Goal: Information Seeking & Learning: Learn about a topic

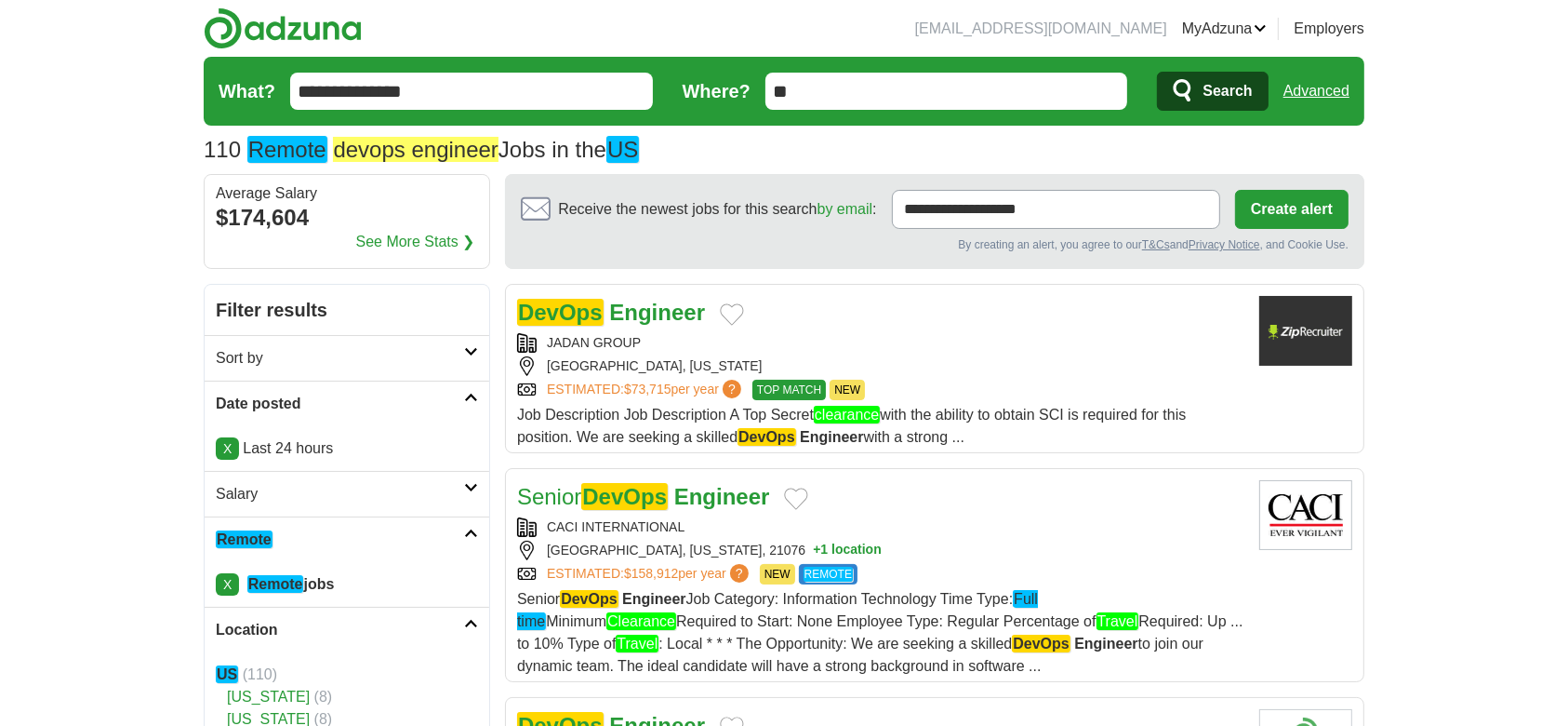
type input "**********"
click at [1246, 86] on span "Search" at bounding box center [1228, 91] width 49 height 37
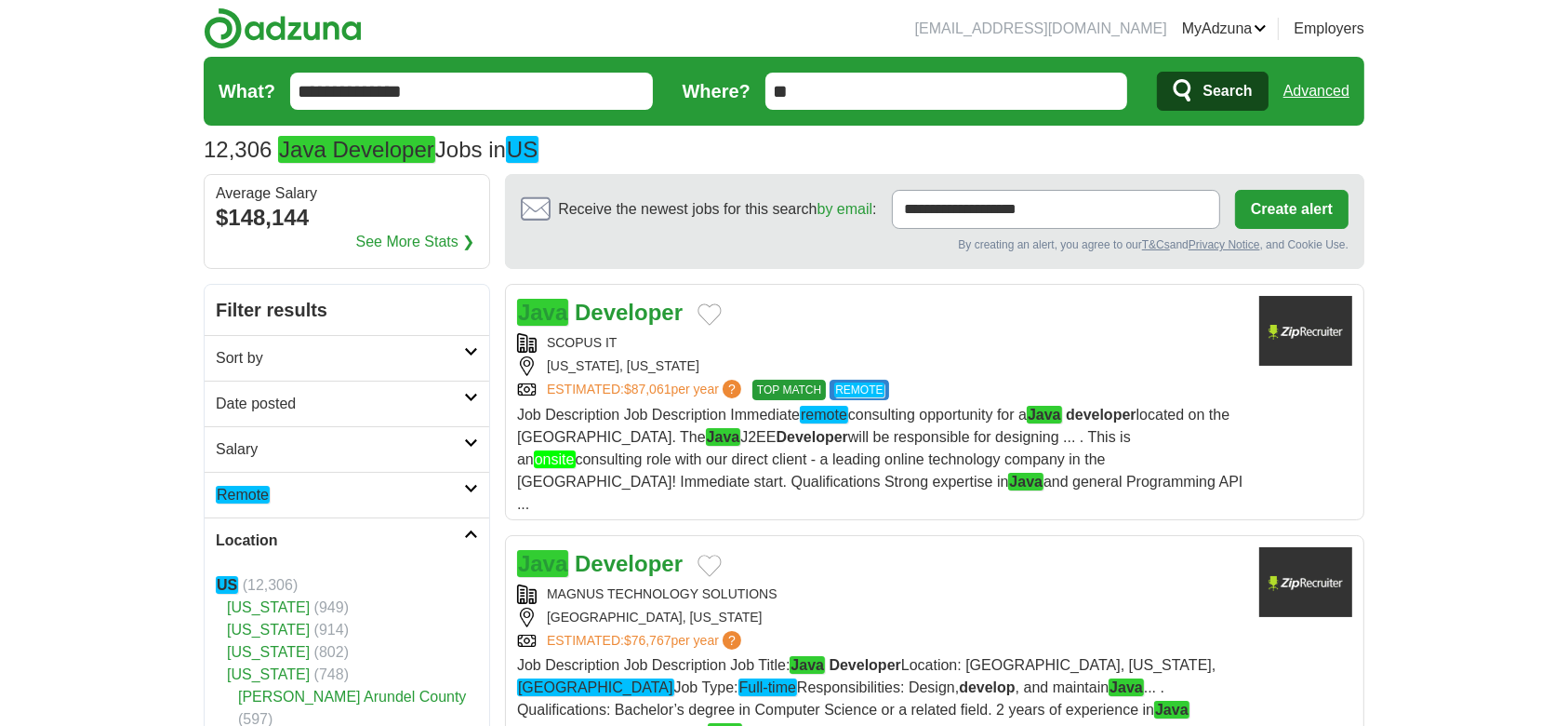
click at [283, 404] on h2 "Date posted" at bounding box center [340, 403] width 248 height 23
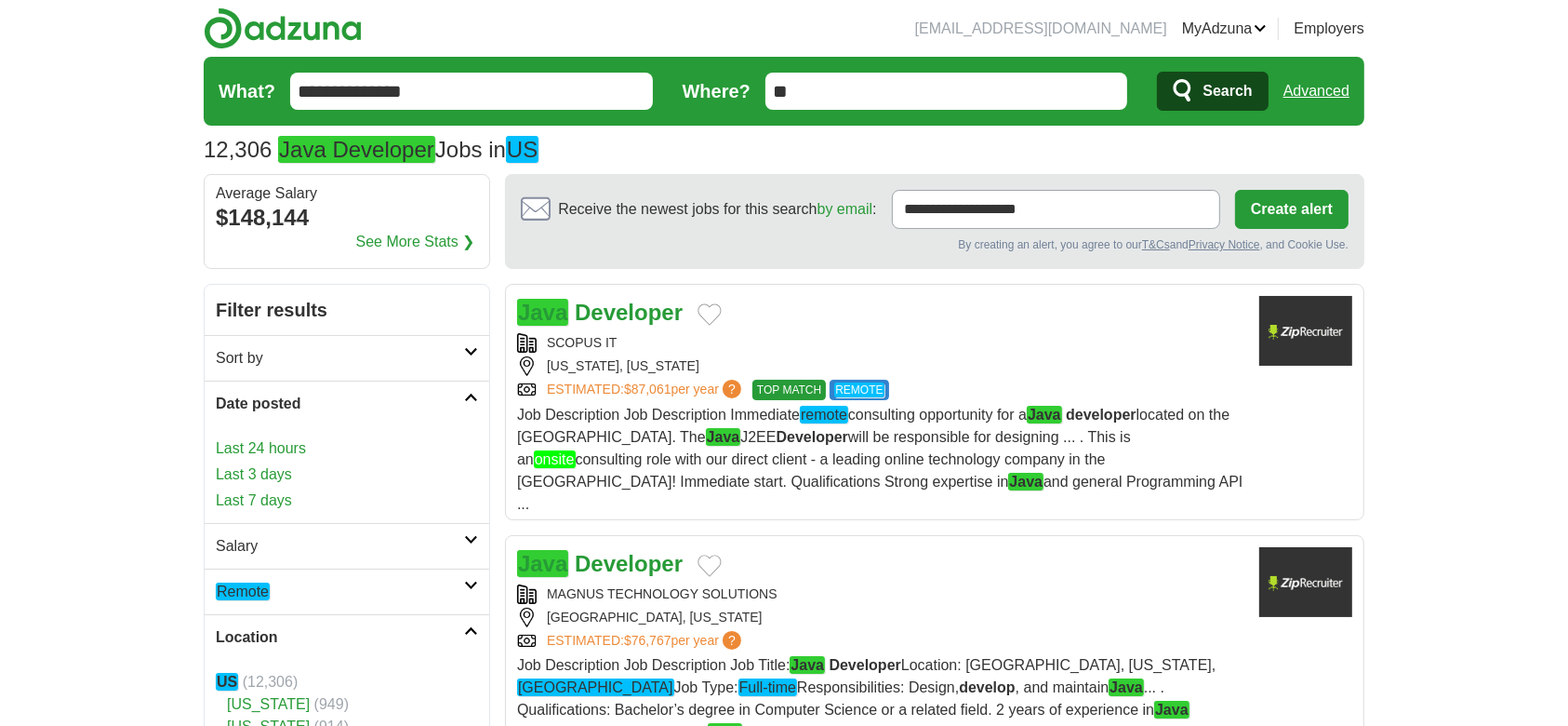
click at [278, 439] on link "Last 24 hours" at bounding box center [347, 448] width 262 height 23
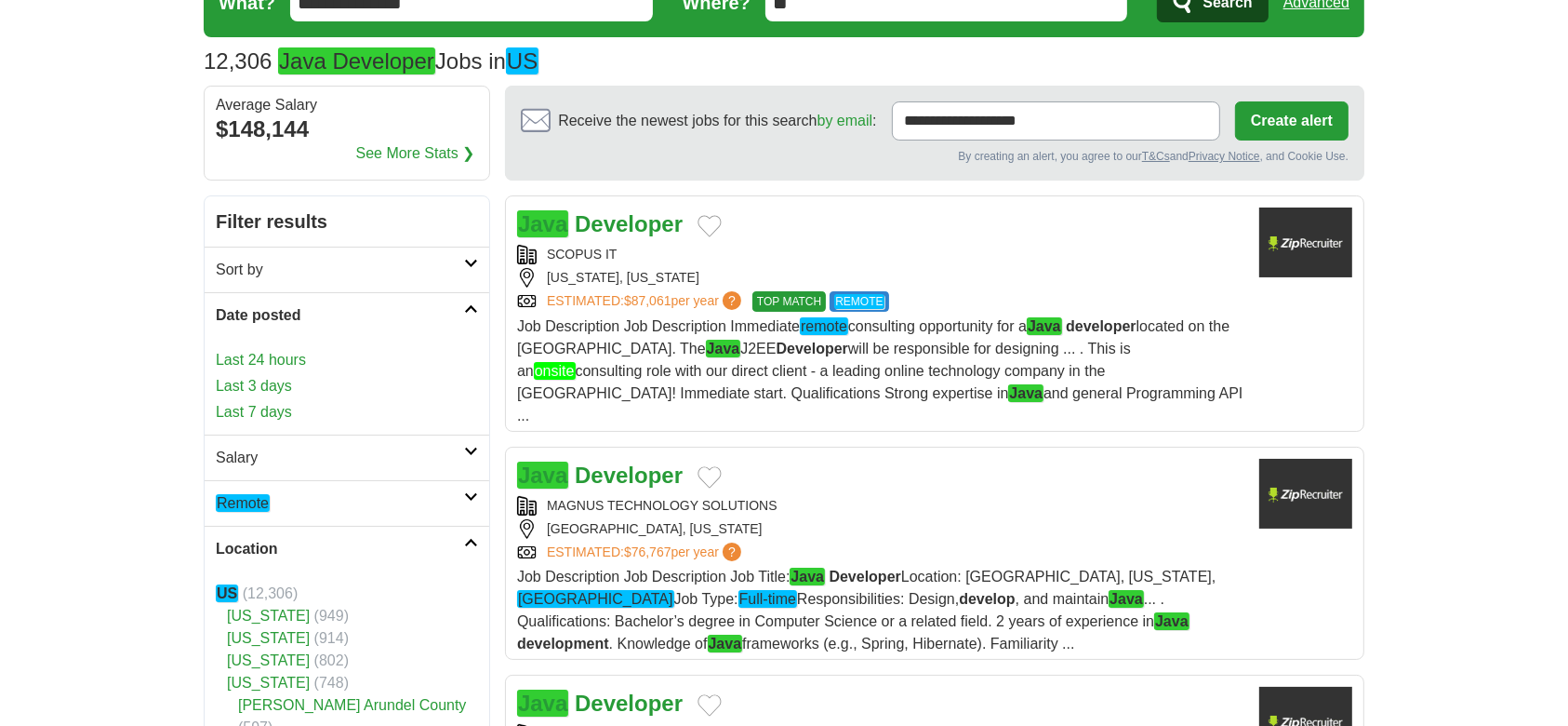
scroll to position [123, 0]
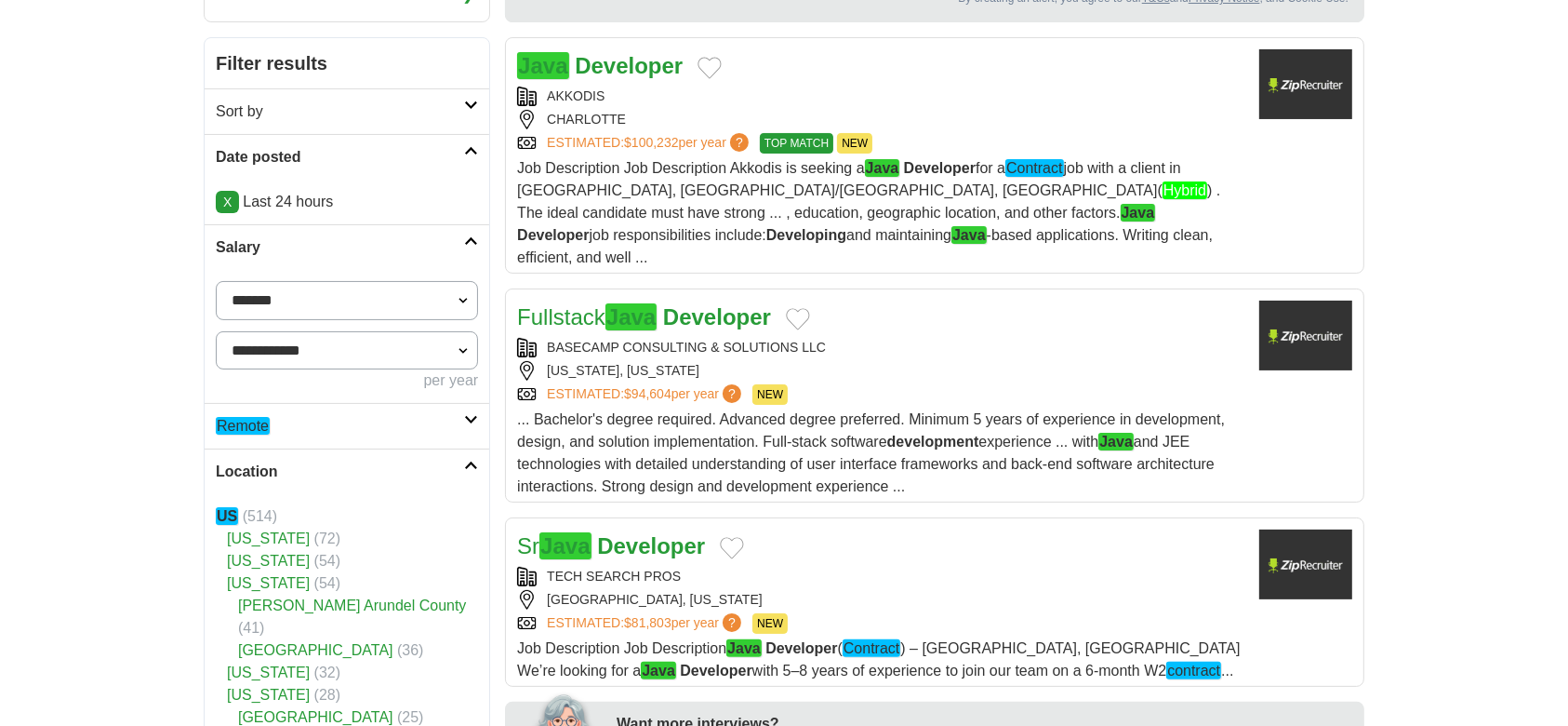
scroll to position [248, 0]
click at [249, 416] on em "Remote" at bounding box center [243, 425] width 54 height 18
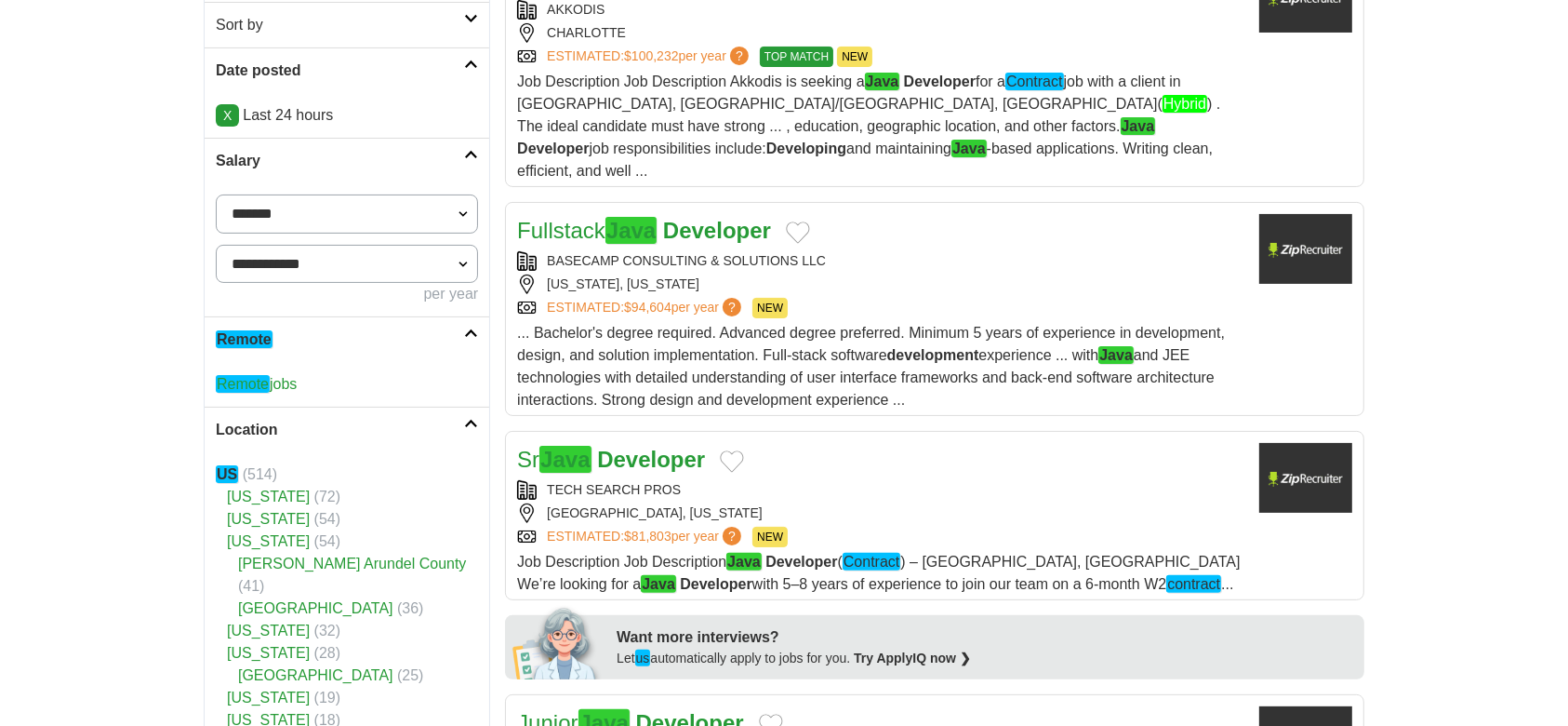
scroll to position [372, 0]
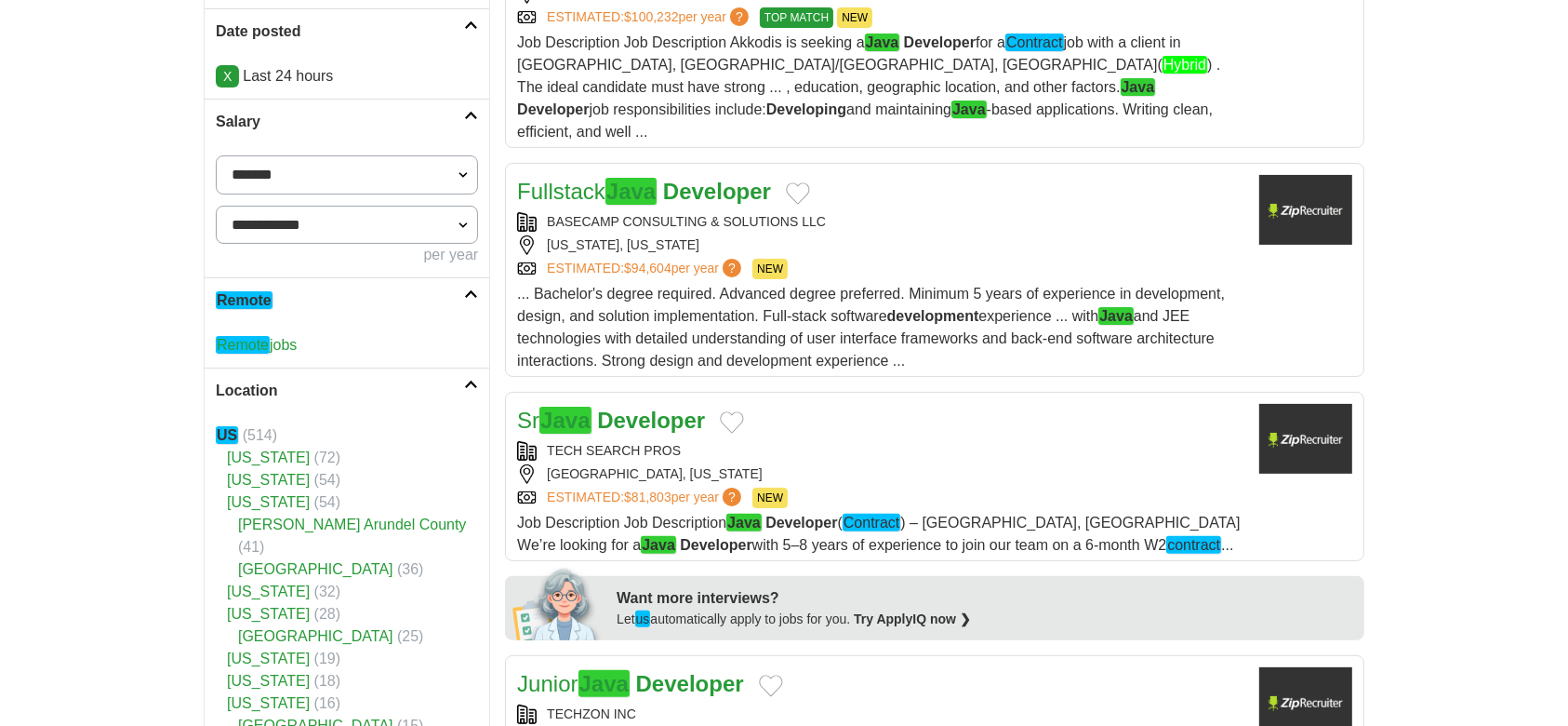
click at [256, 349] on em "Remote" at bounding box center [243, 344] width 54 height 18
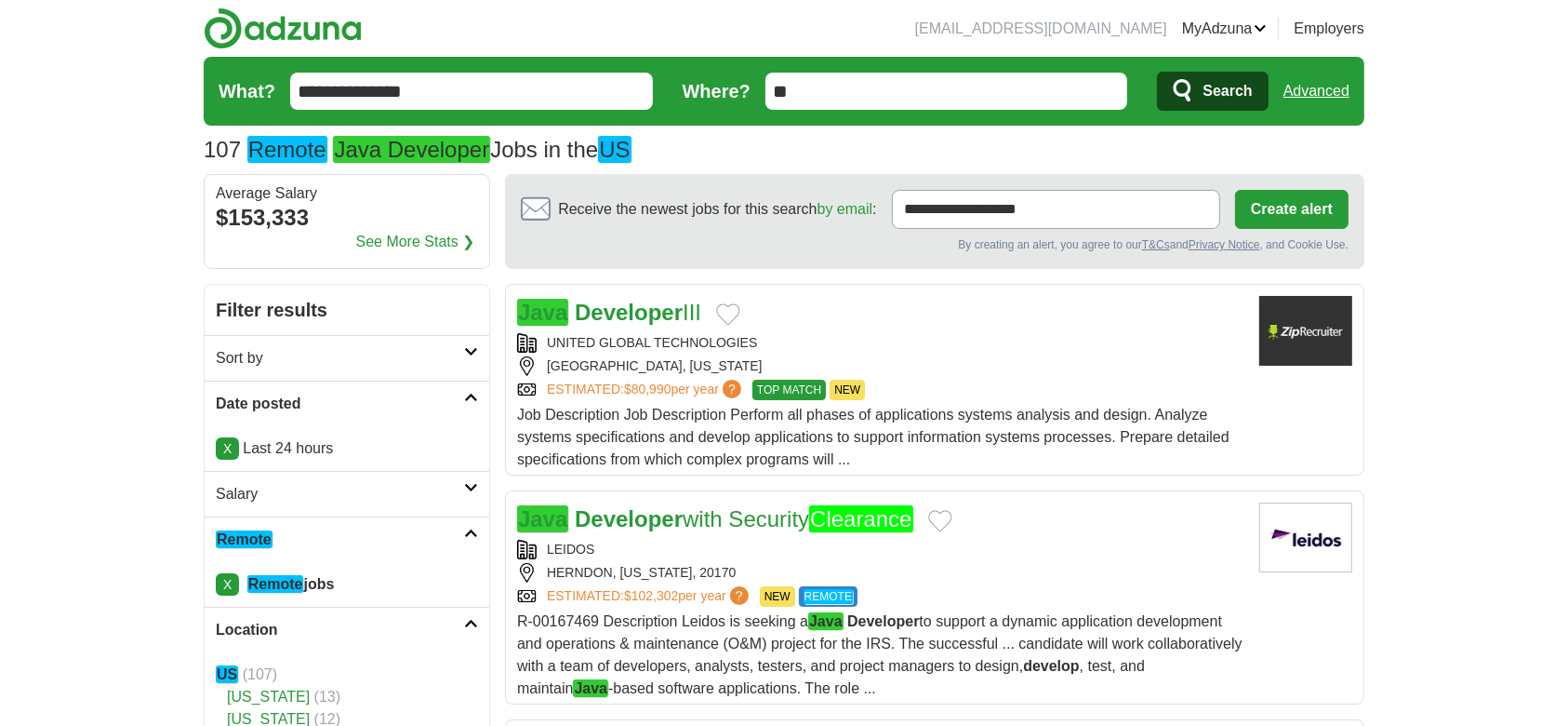
click at [629, 315] on strong "Developer" at bounding box center [629, 312] width 108 height 25
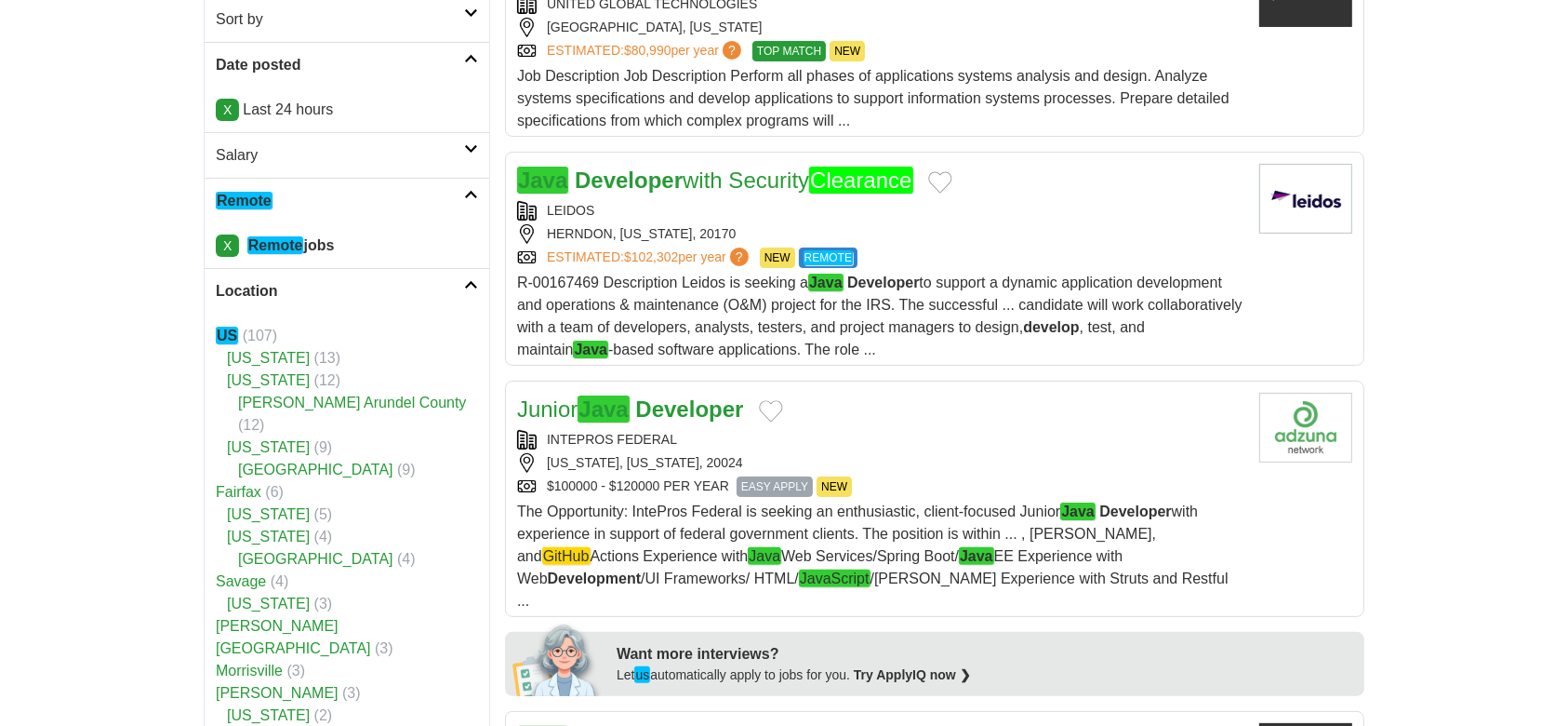
scroll to position [372, 0]
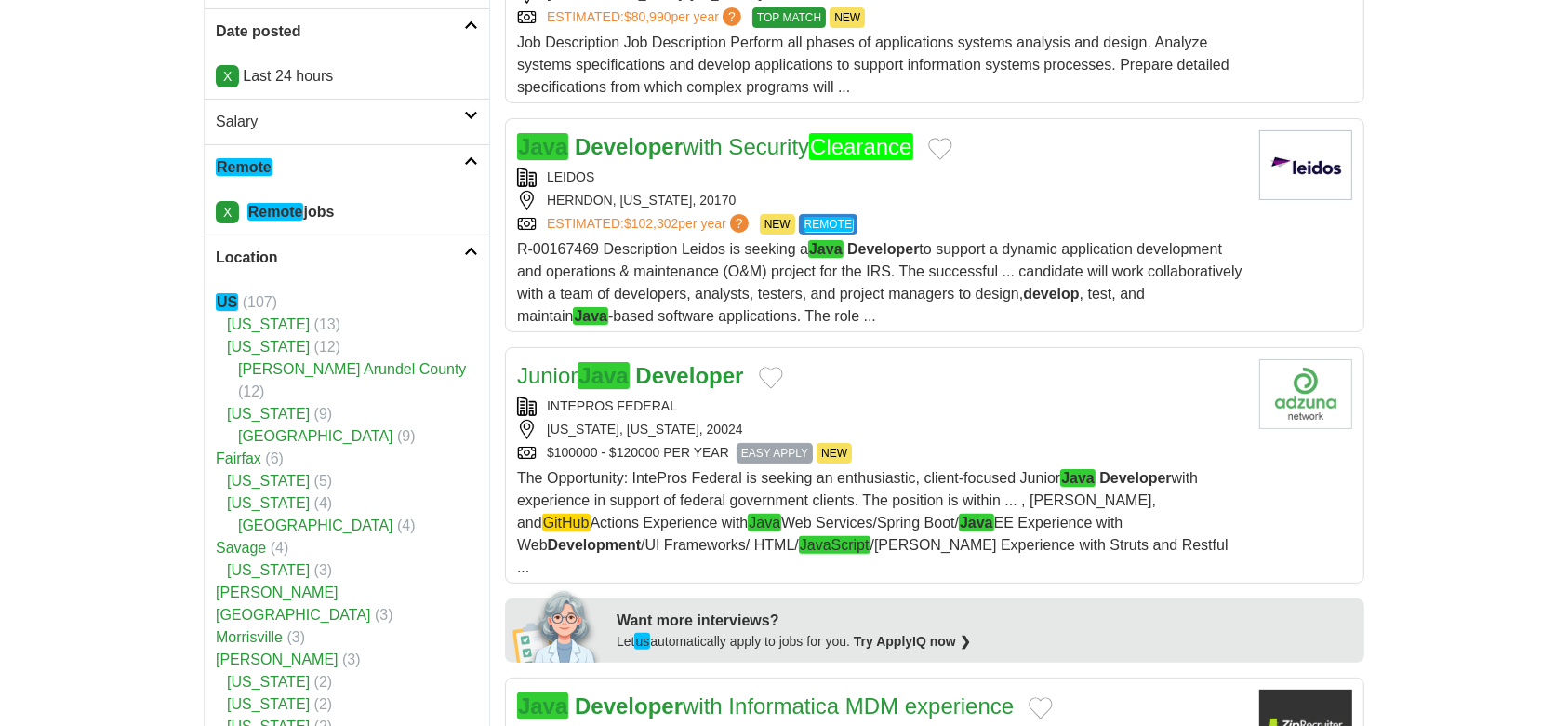
click at [647, 137] on strong "Developer" at bounding box center [629, 147] width 108 height 25
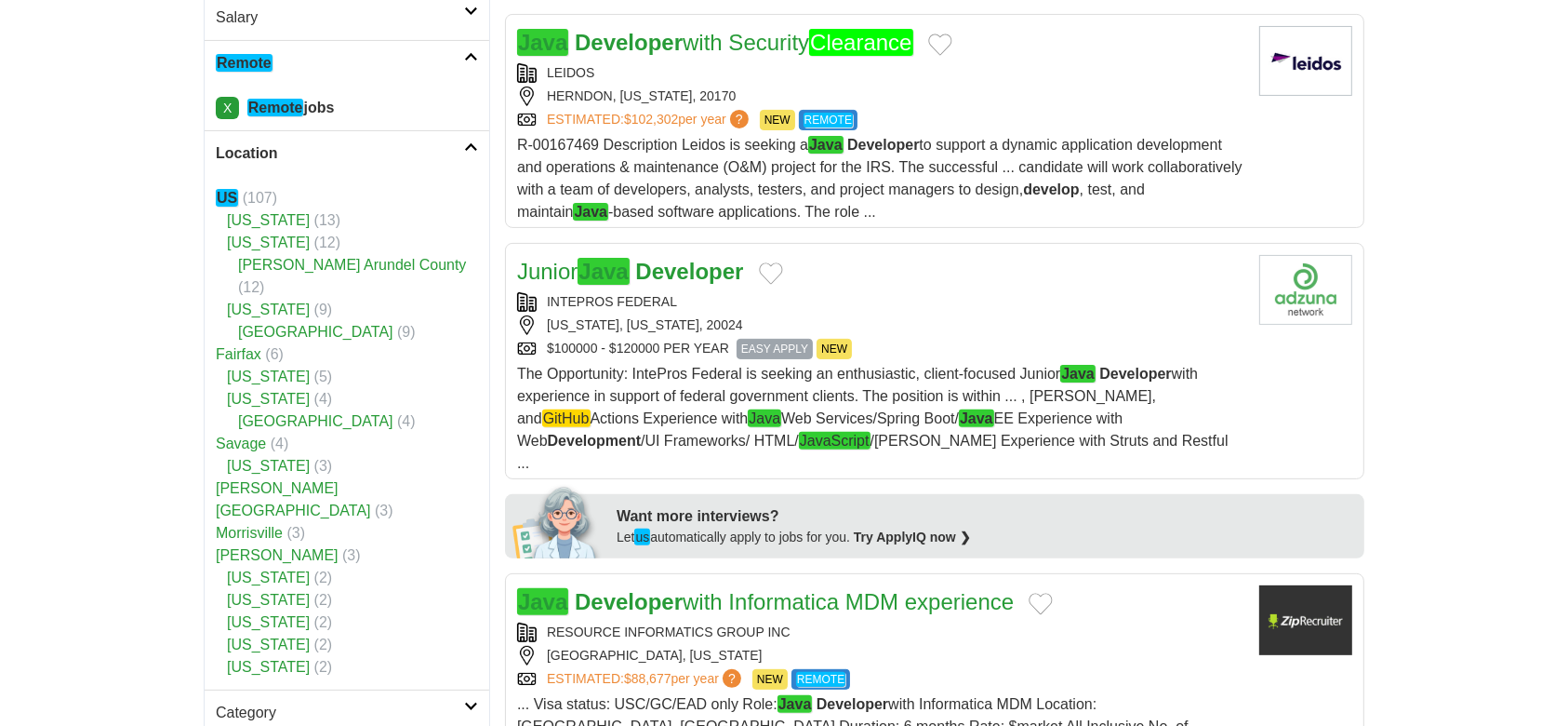
scroll to position [496, 0]
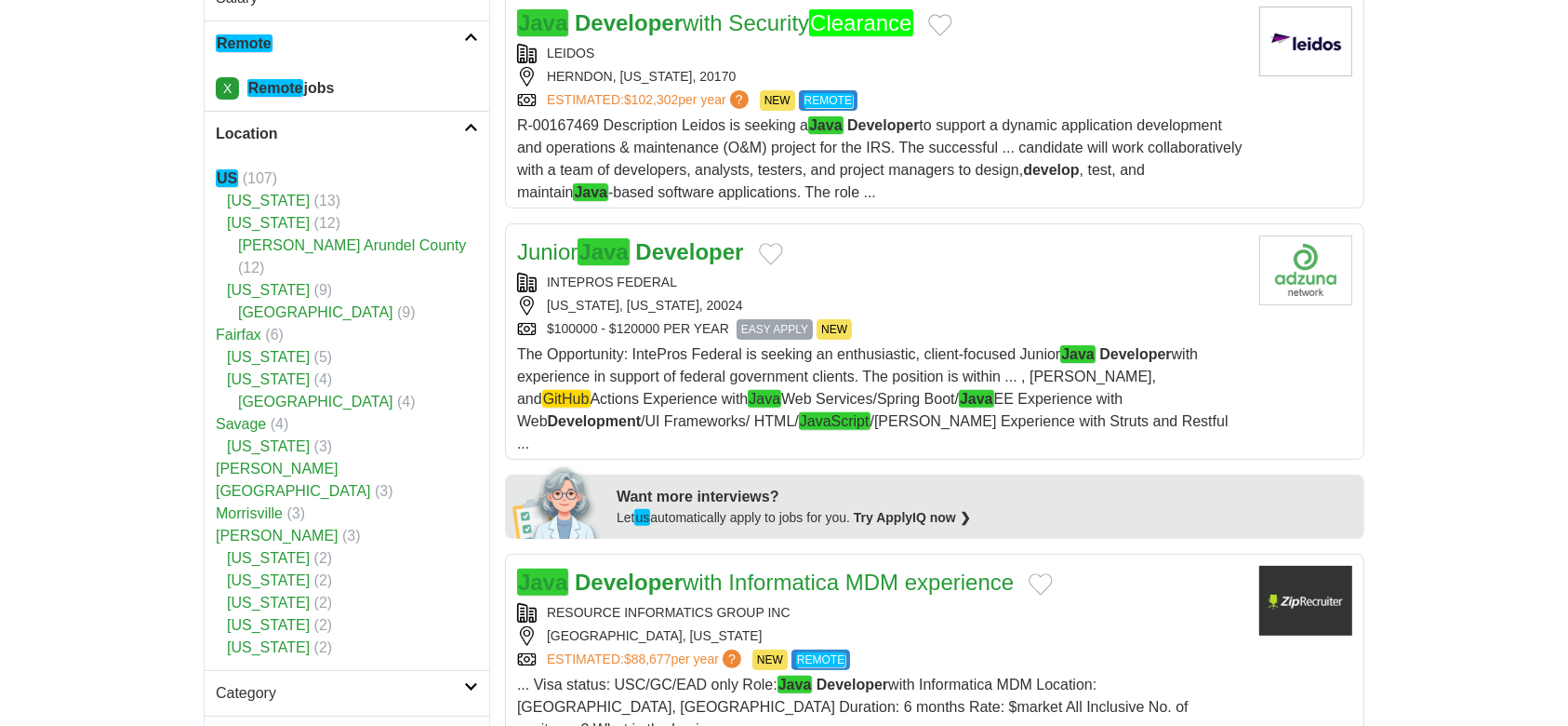
click at [629, 247] on em "Java" at bounding box center [604, 251] width 51 height 27
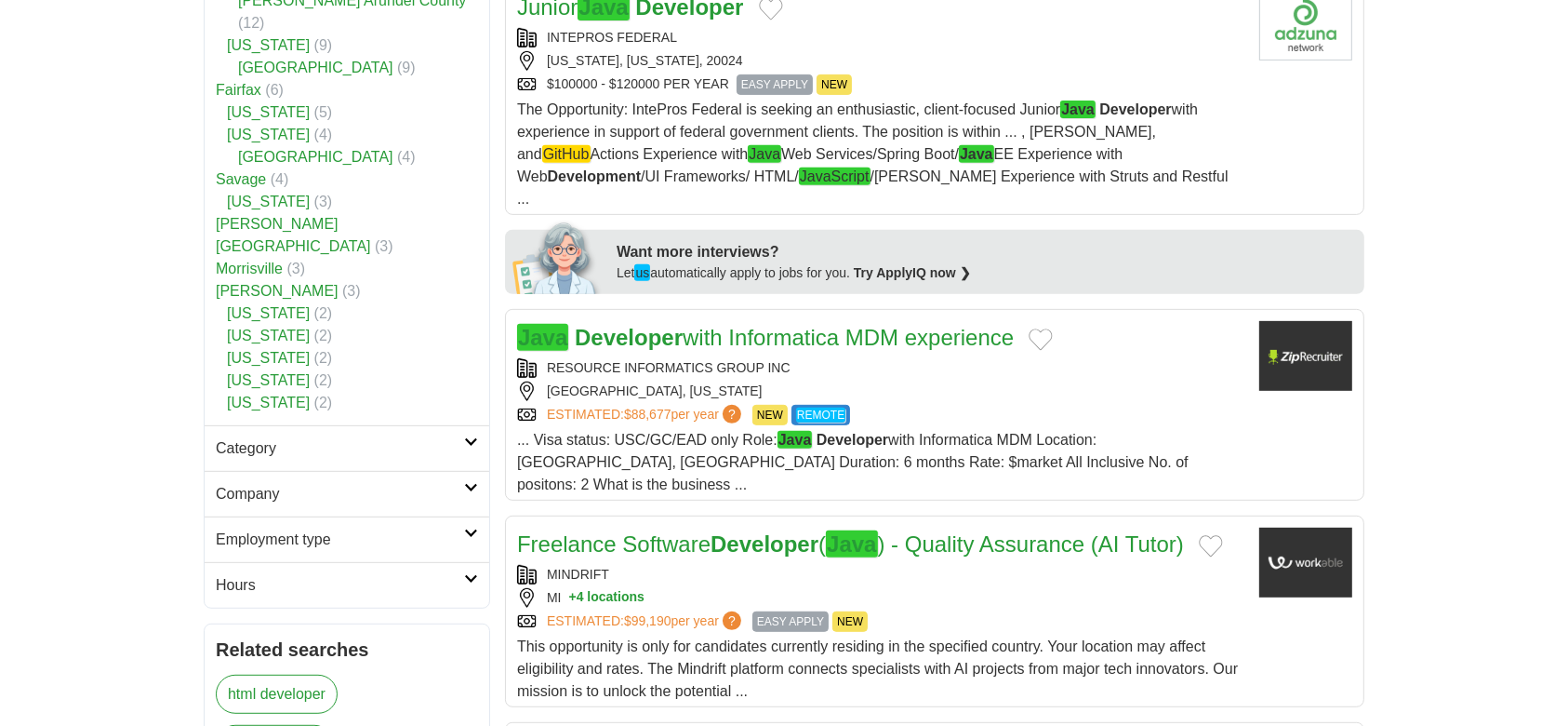
scroll to position [745, 0]
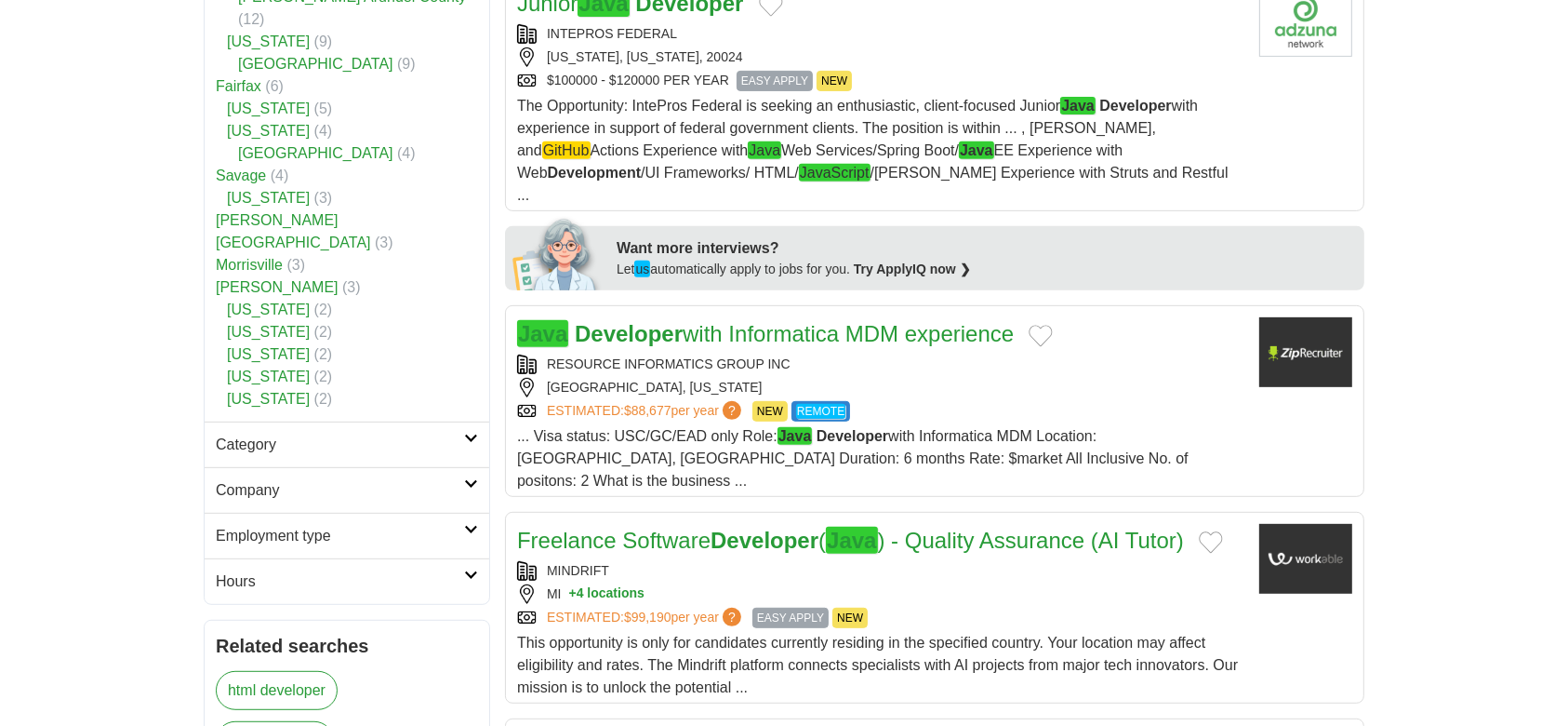
click at [676, 321] on strong "Developer" at bounding box center [629, 334] width 108 height 25
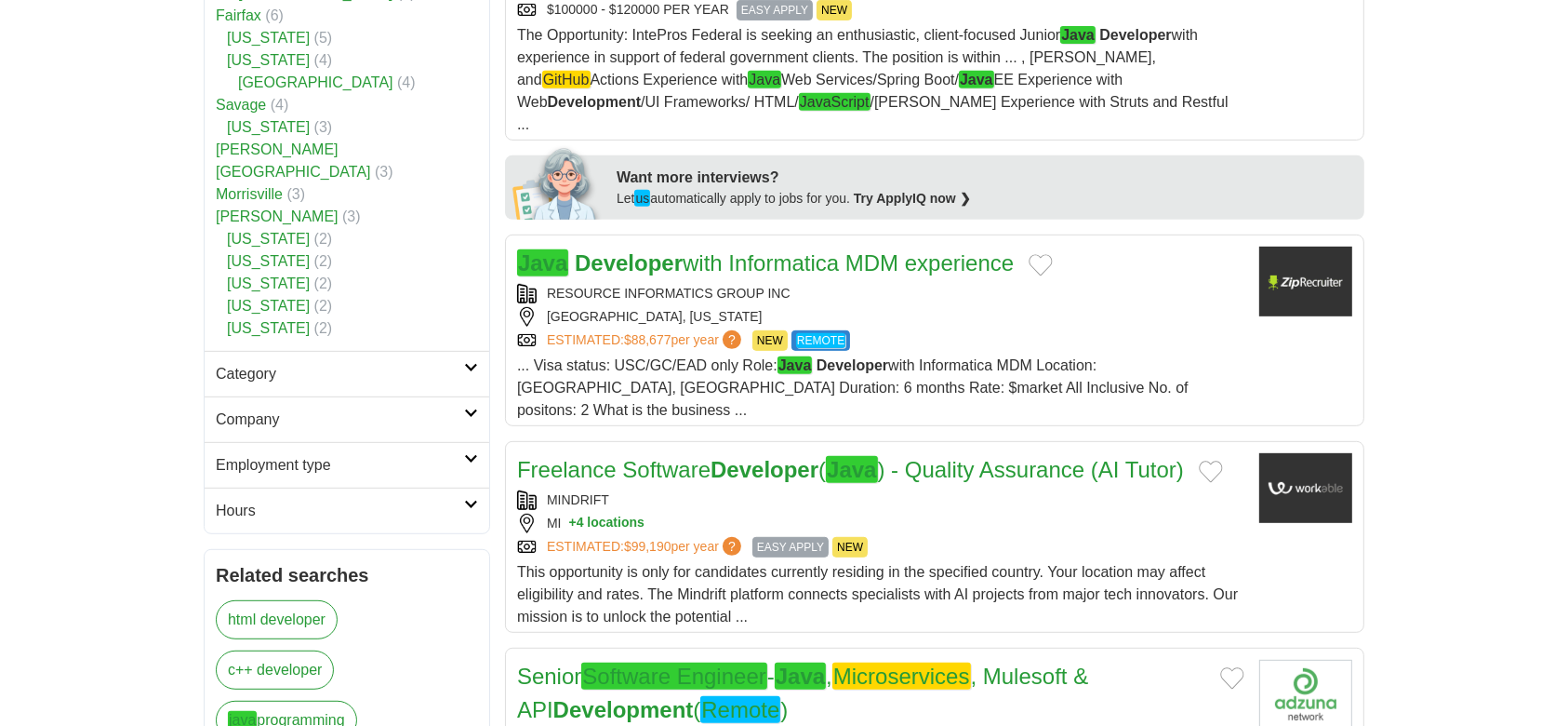
scroll to position [868, 0]
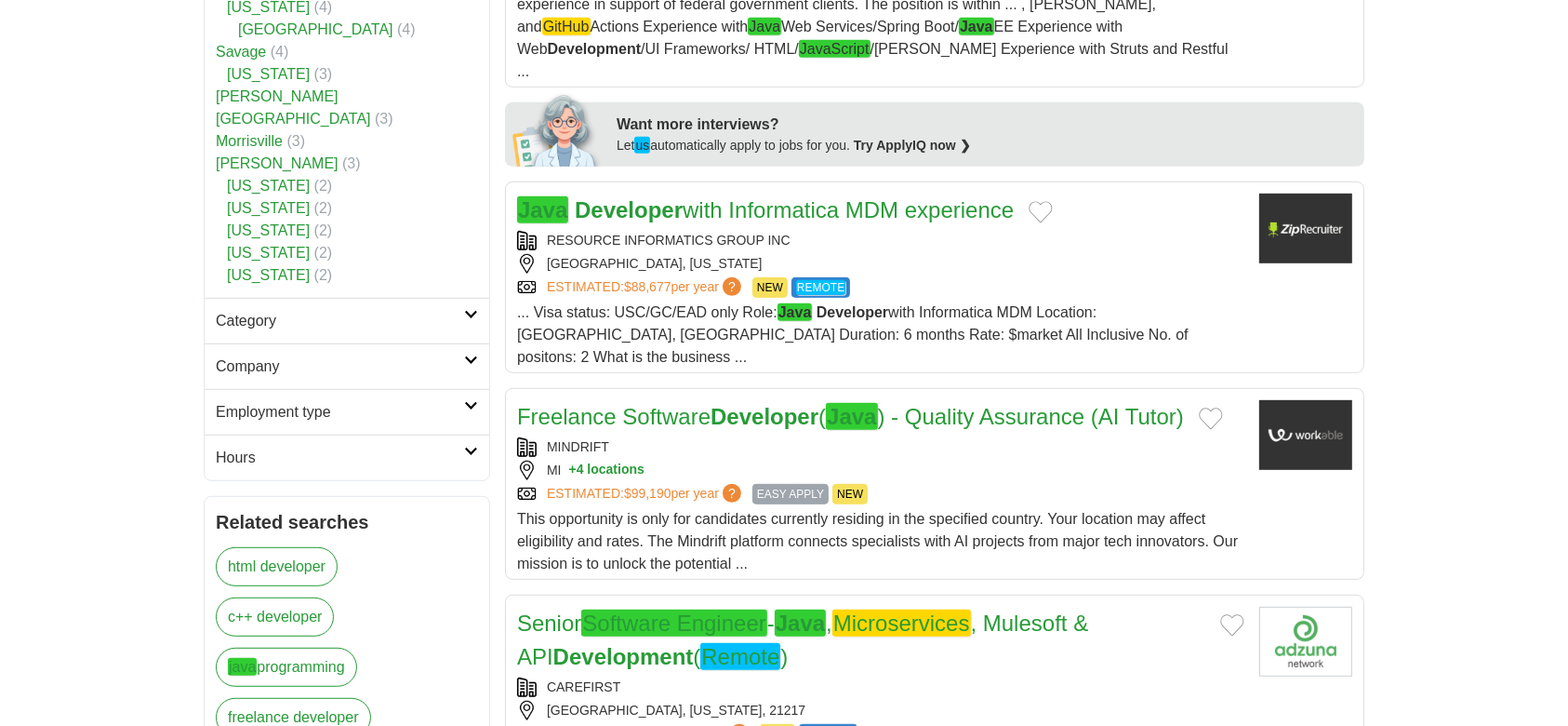
click at [694, 403] on link "Freelance Software Developer ( Java ) - Quality Assurance (AI Tutor)" at bounding box center [851, 417] width 667 height 27
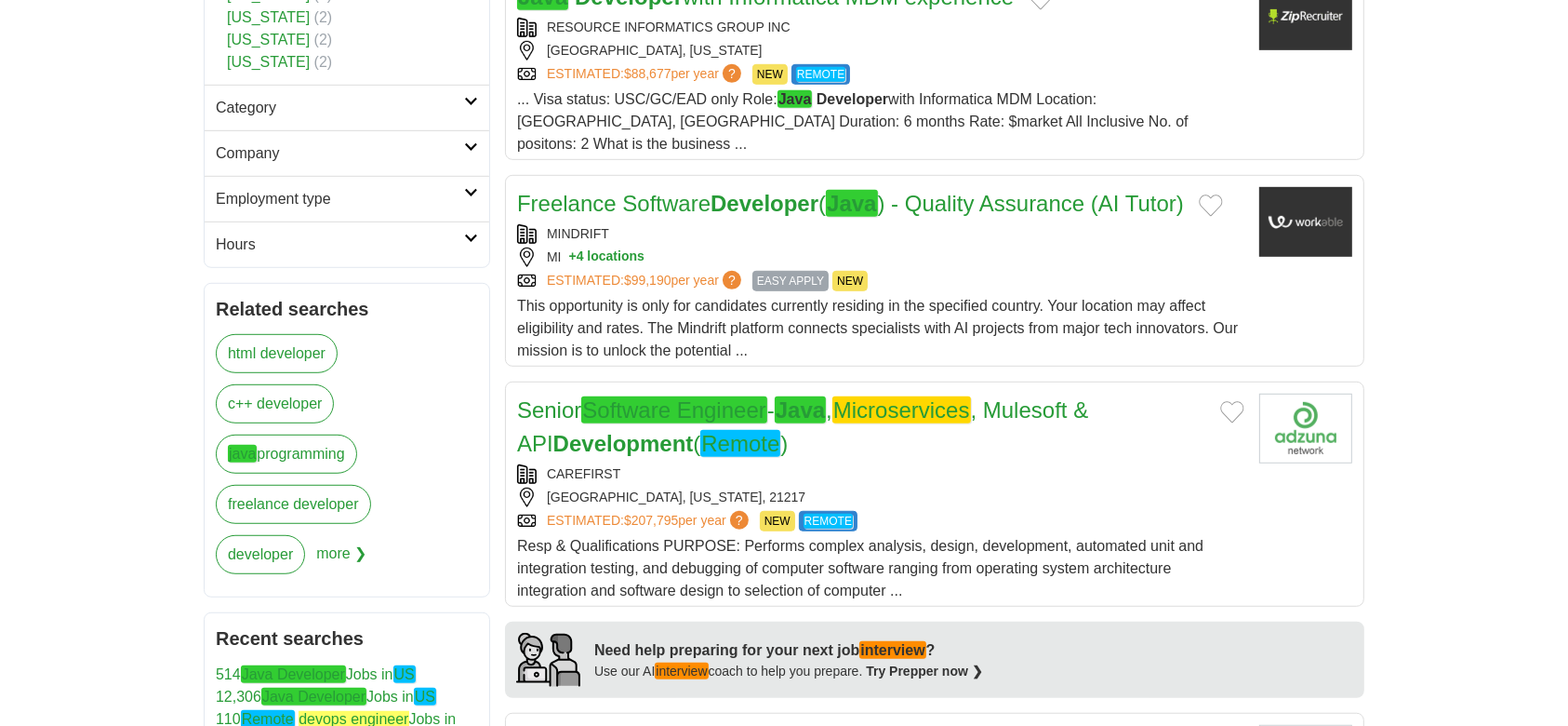
scroll to position [1116, 0]
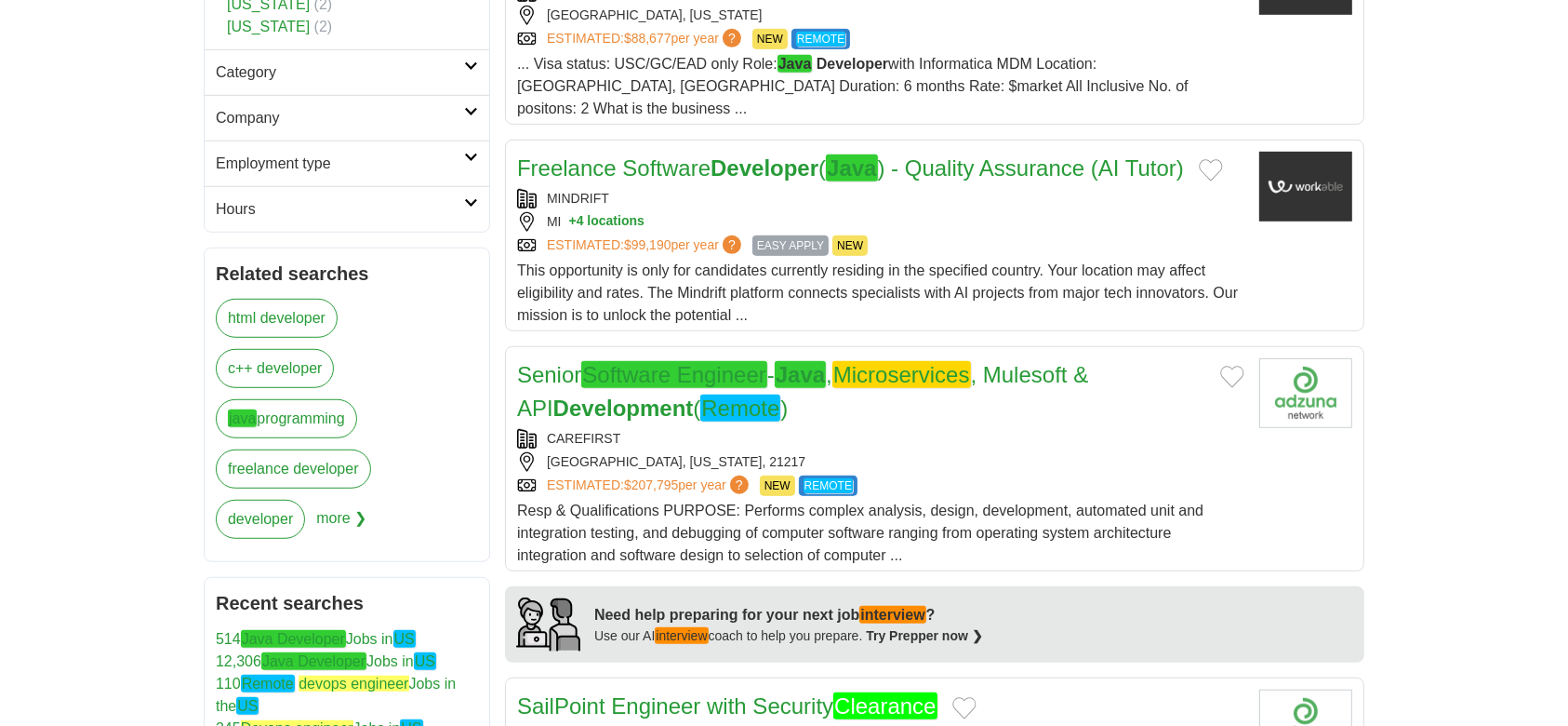
click at [670, 361] on link "Senior Software Engineer - Java , Microservices , Mulesoft & API Development ( …" at bounding box center [803, 391] width 571 height 61
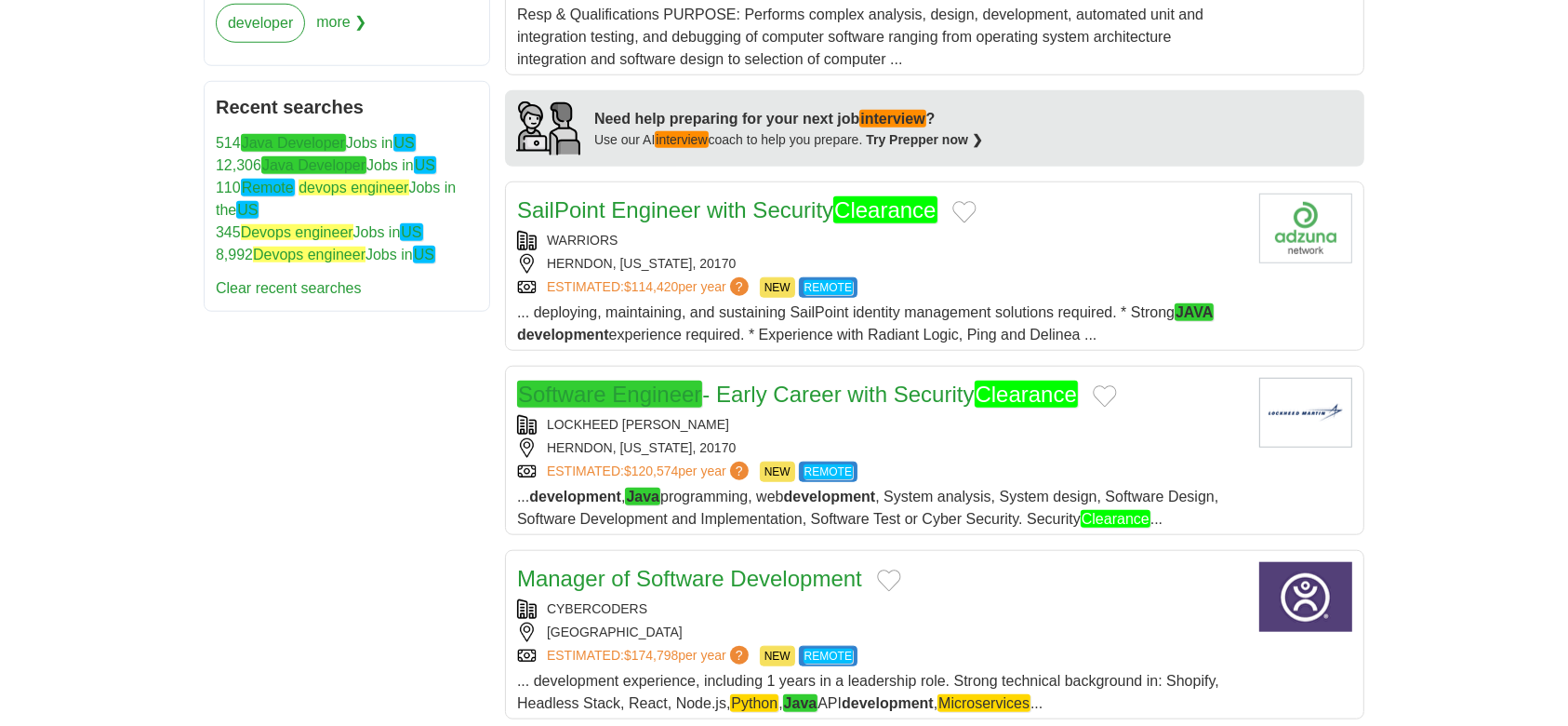
scroll to position [1737, 0]
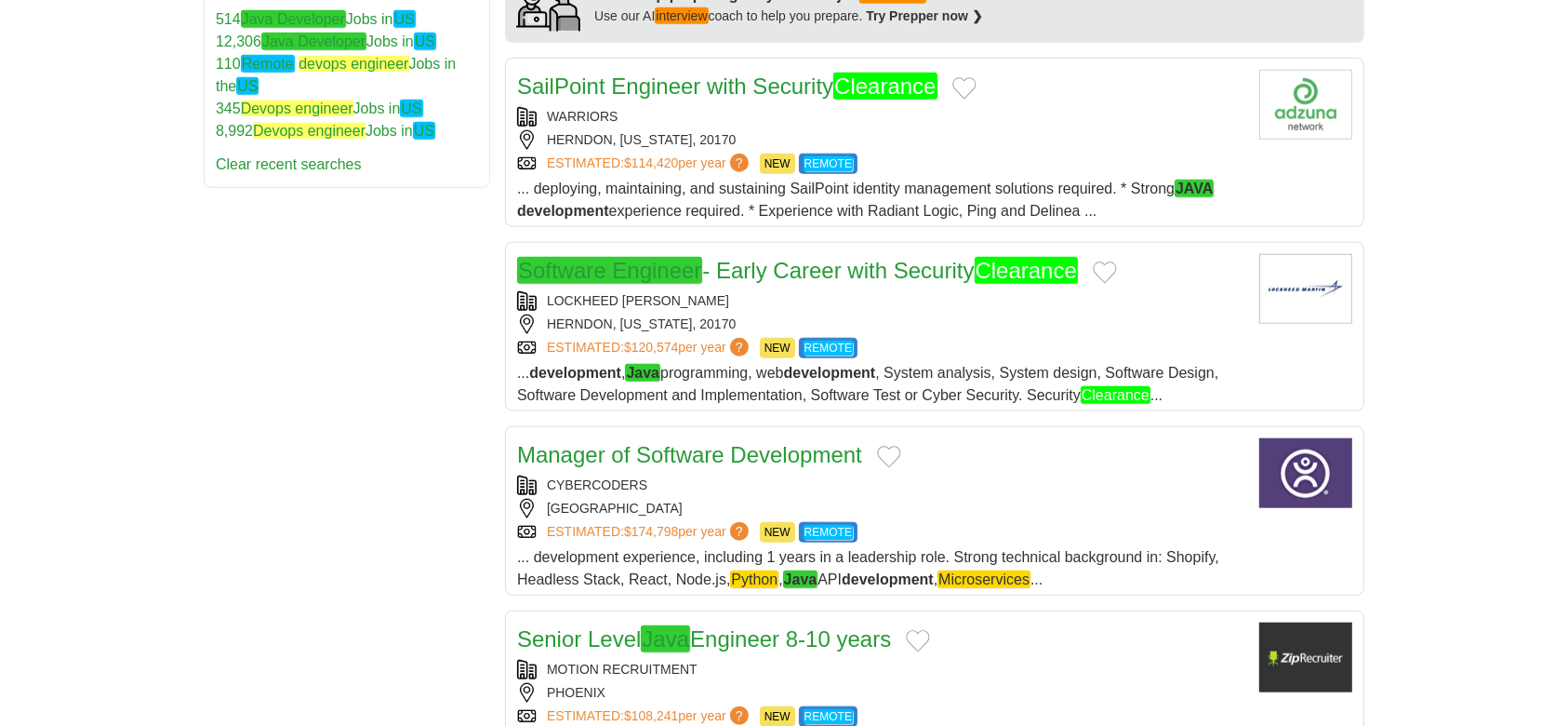
click at [673, 442] on link "Manager of Software Development" at bounding box center [690, 455] width 345 height 25
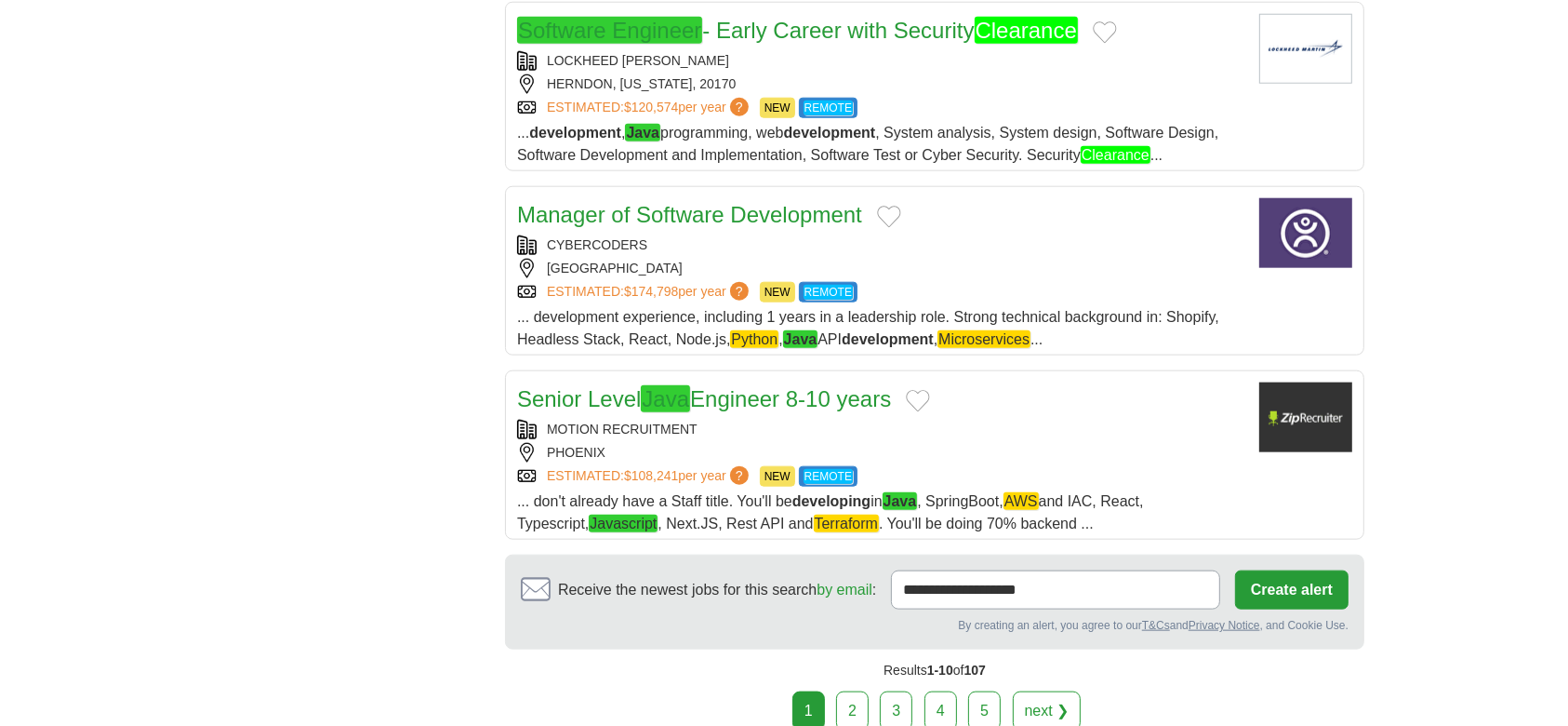
scroll to position [1985, 0]
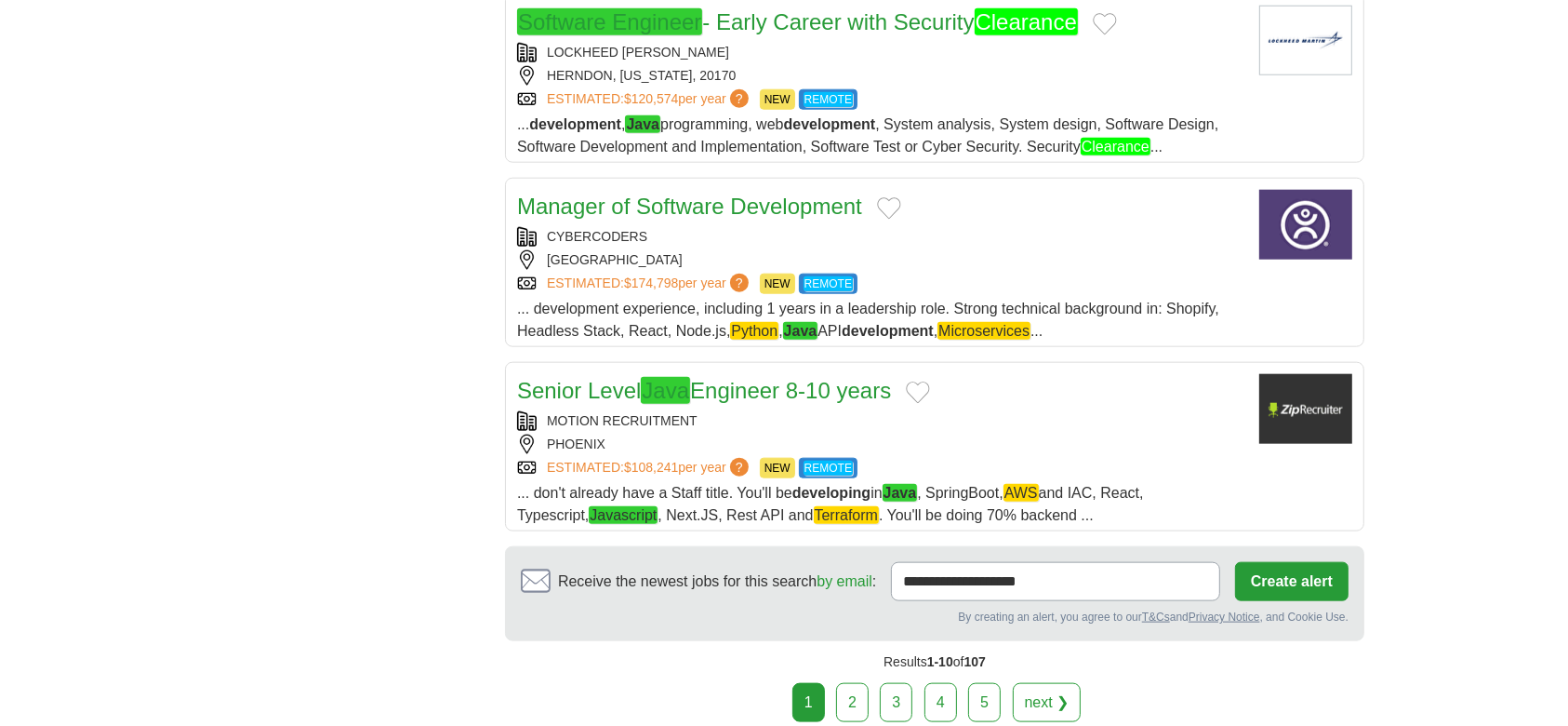
click at [688, 377] on em "Java" at bounding box center [665, 390] width 49 height 27
click at [858, 683] on link "2" at bounding box center [852, 703] width 32 height 39
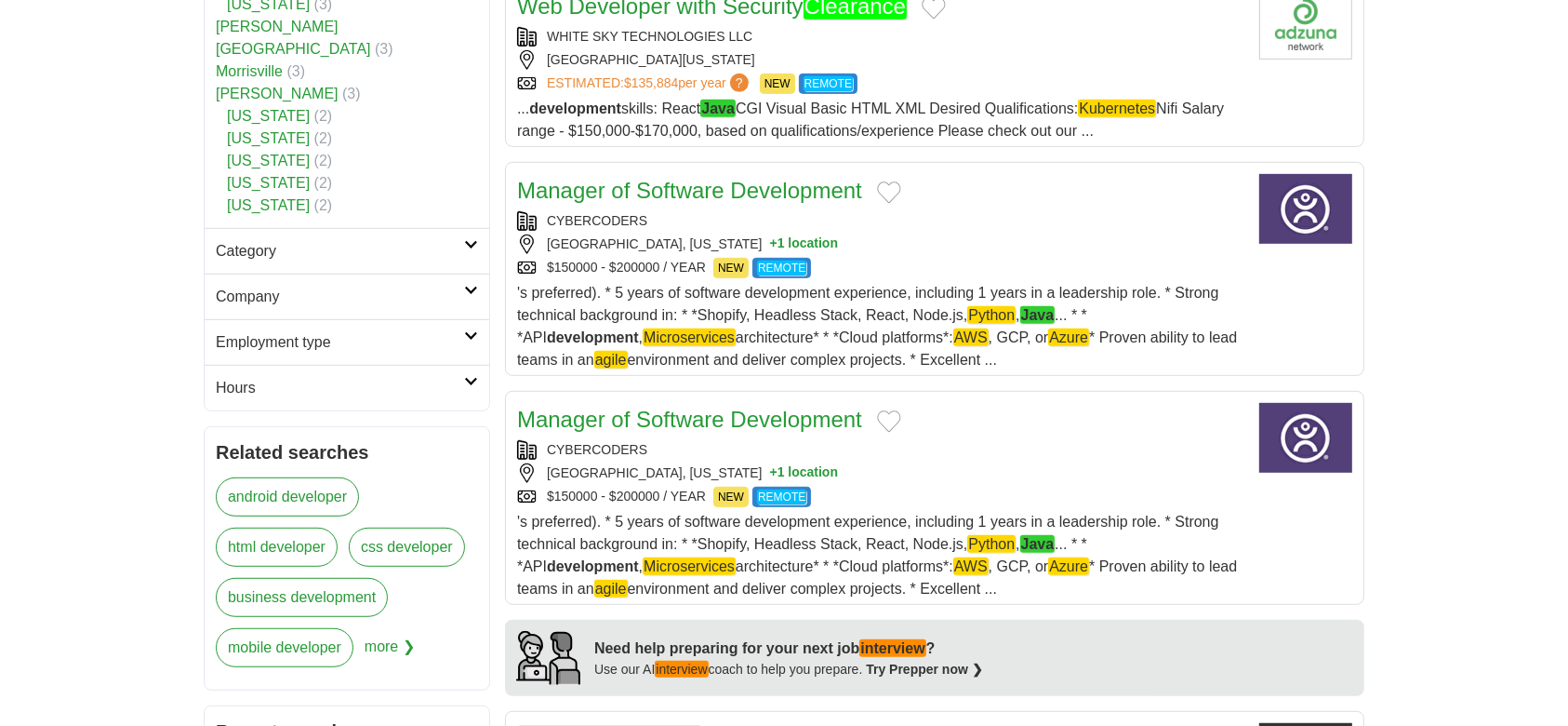
scroll to position [992, 0]
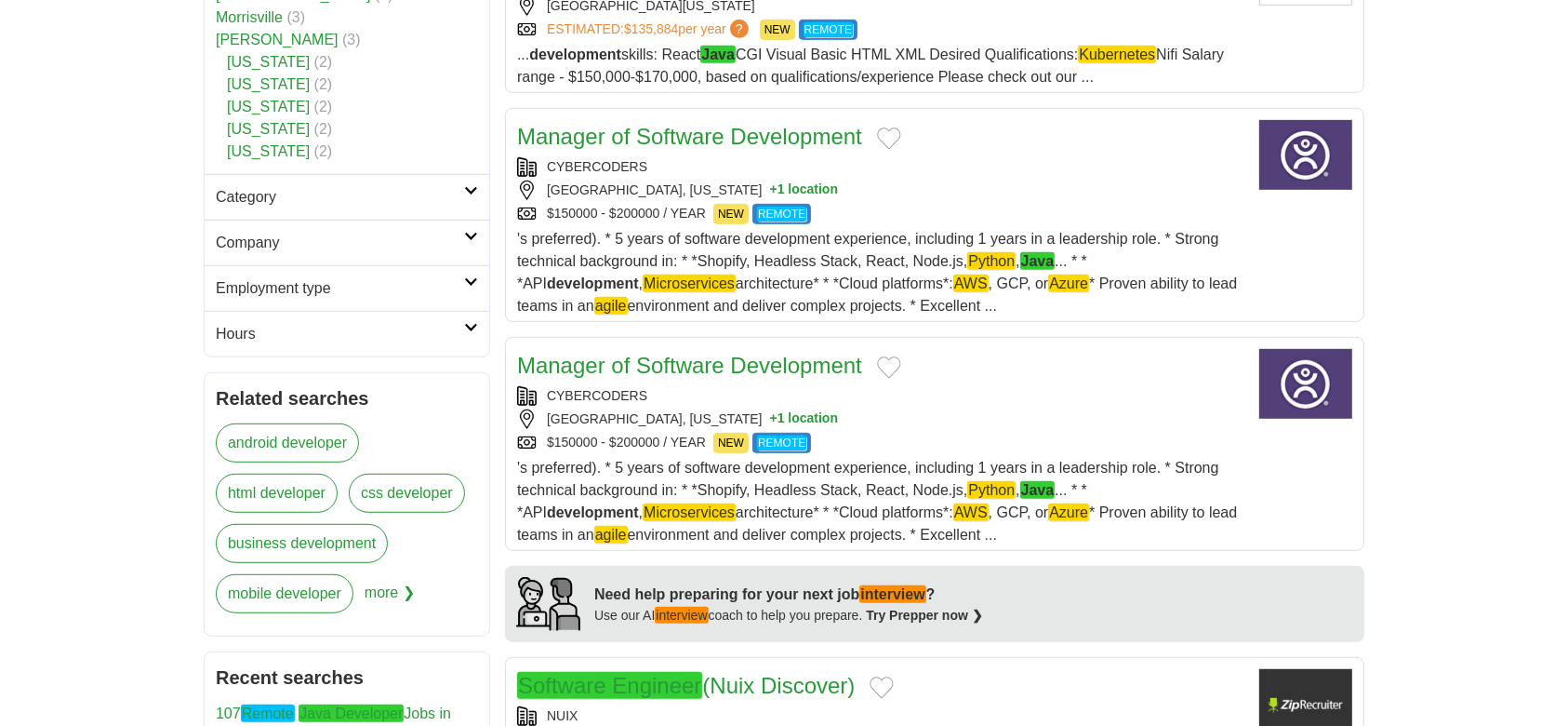
click at [711, 372] on link "Manager of Software Development" at bounding box center [690, 365] width 345 height 25
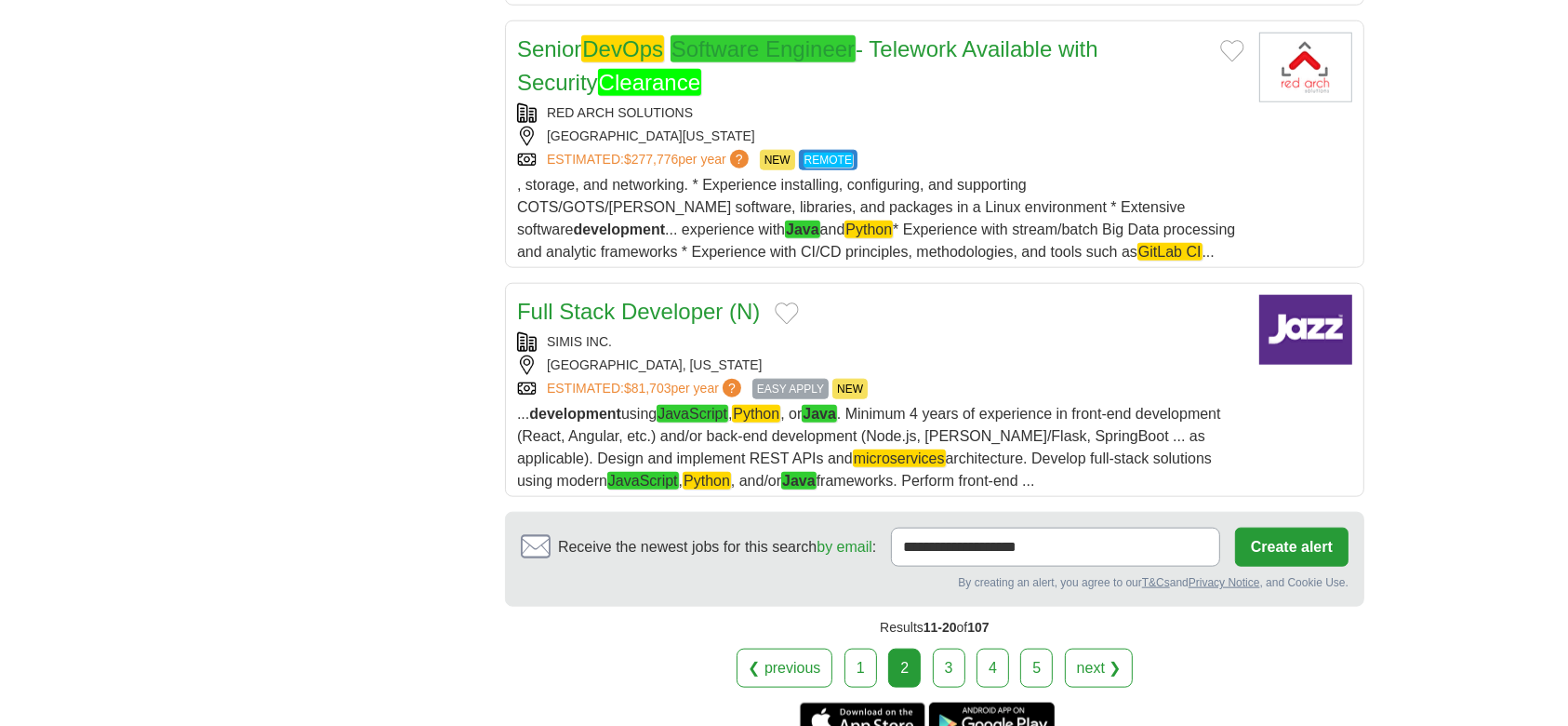
scroll to position [2109, 0]
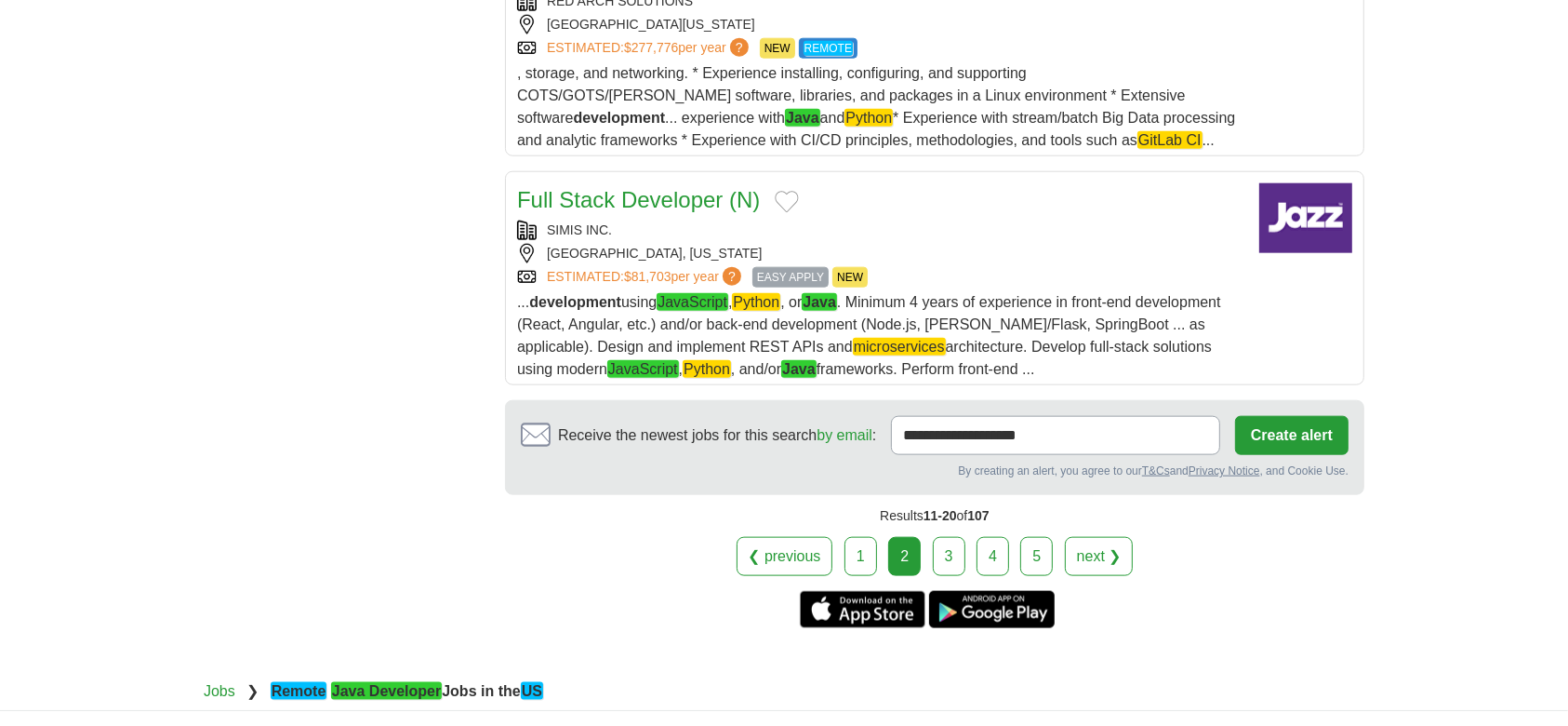
click at [648, 204] on link "Full Stack Developer (N)" at bounding box center [639, 200] width 243 height 25
